Goal: Check status: Check status

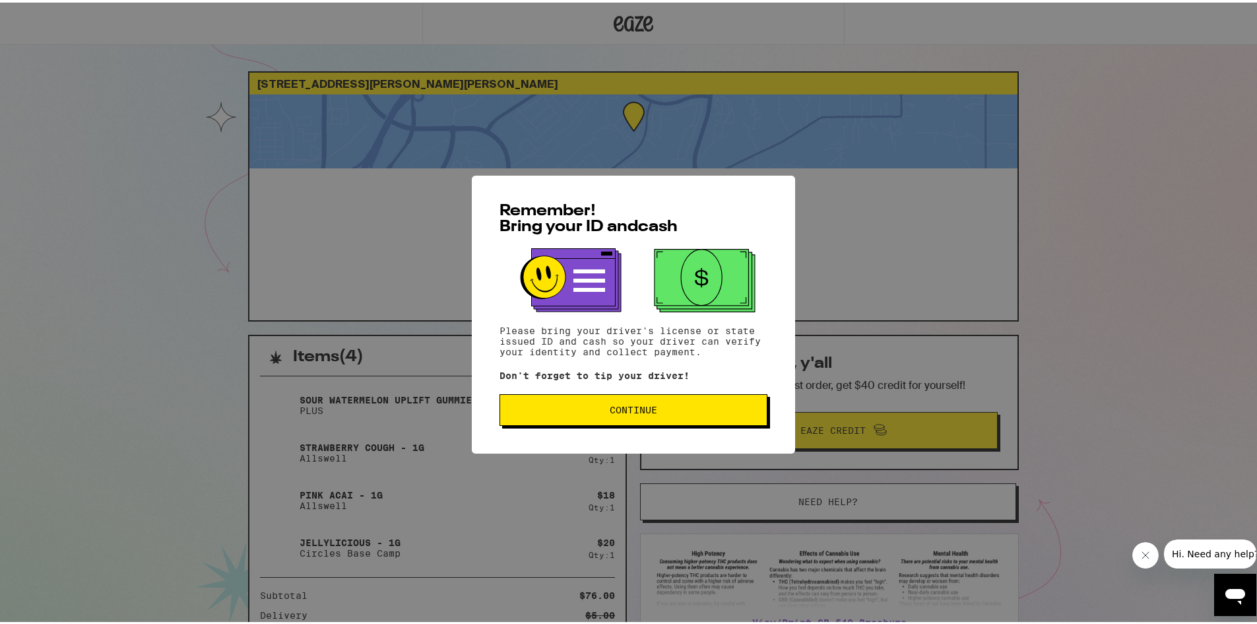
click at [646, 412] on span "Continue" at bounding box center [634, 406] width 48 height 9
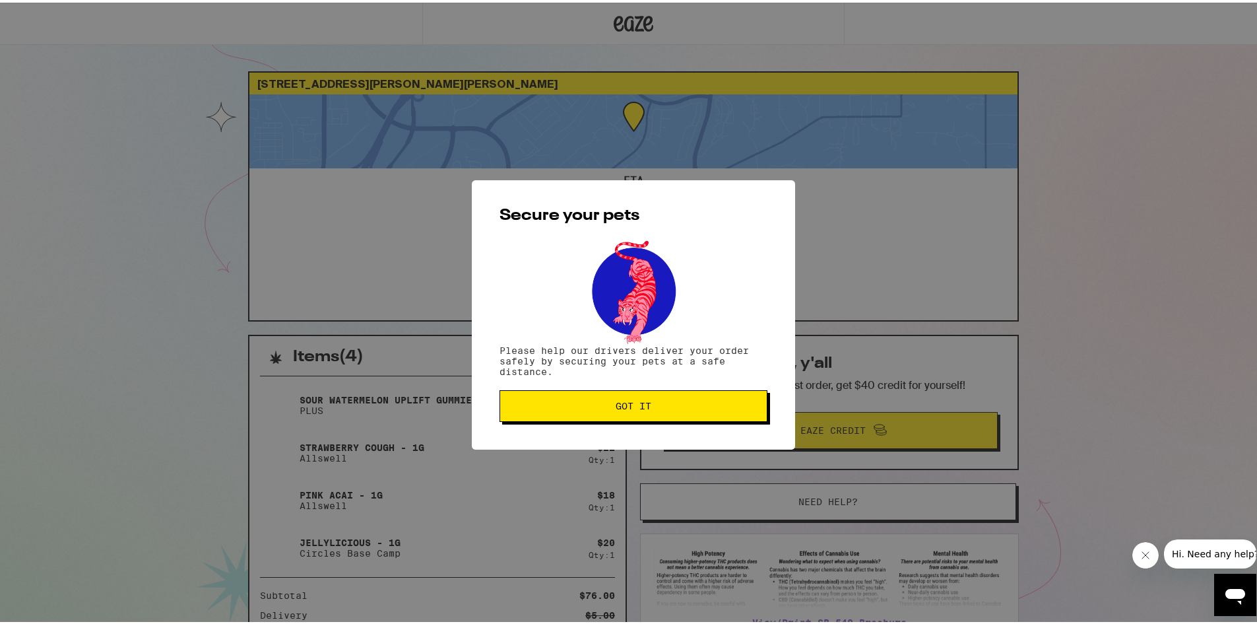
click at [705, 398] on button "Got it" at bounding box center [633, 403] width 268 height 32
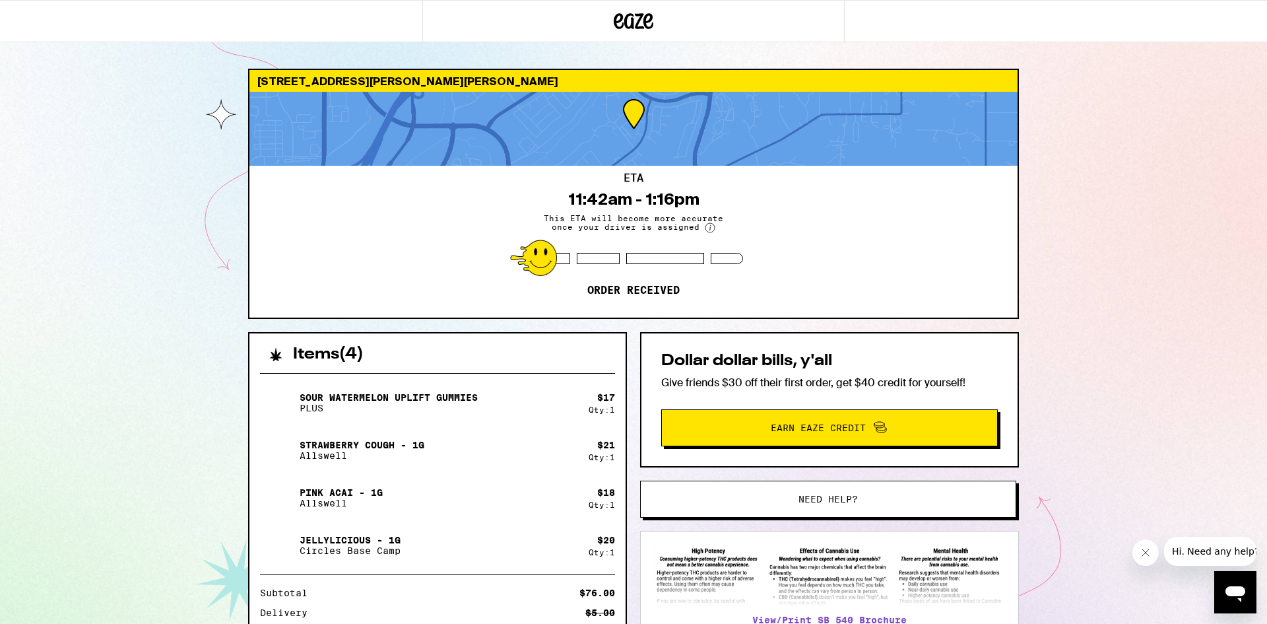
click at [1256, 160] on div "[STREET_ADDRESS][PERSON_NAME] 11:42am - 1:16pm This ETA will become more accura…" at bounding box center [633, 381] width 1267 height 763
